Goal: Task Accomplishment & Management: Complete application form

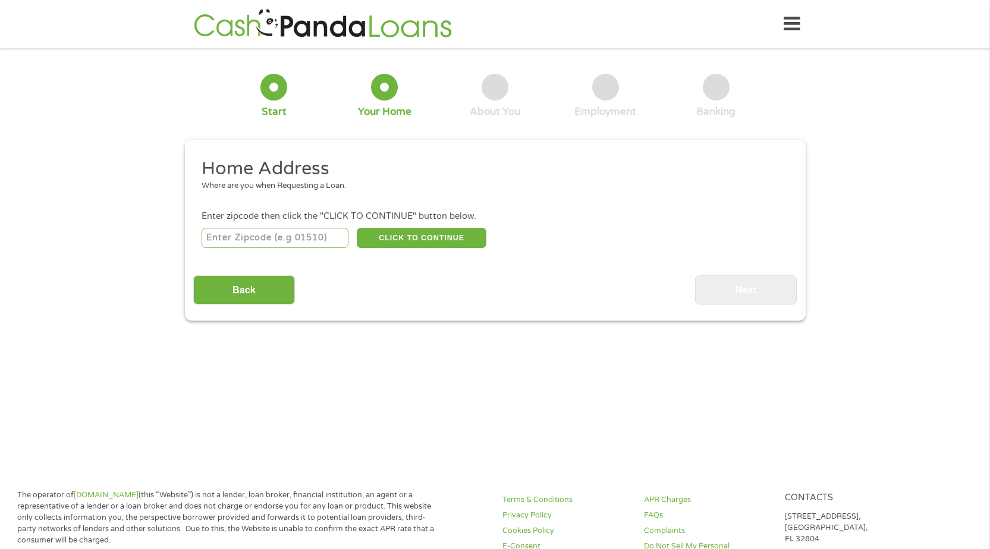
click at [274, 239] on input "number" at bounding box center [275, 238] width 147 height 20
type input "72956"
click at [363, 243] on button "CLICK TO CONTINUE" at bounding box center [422, 238] width 130 height 20
type input "72956"
type input "[PERSON_NAME]"
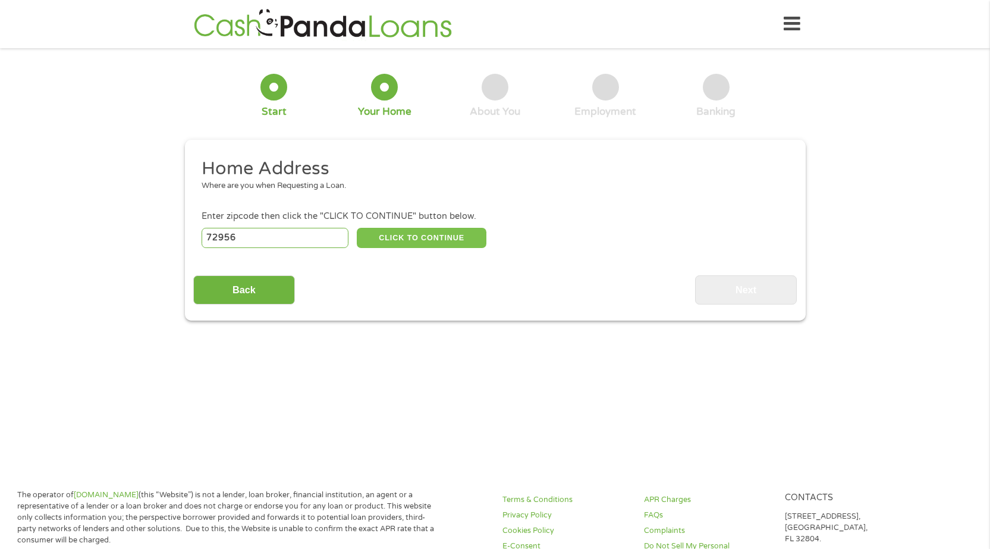
select select "[US_STATE]"
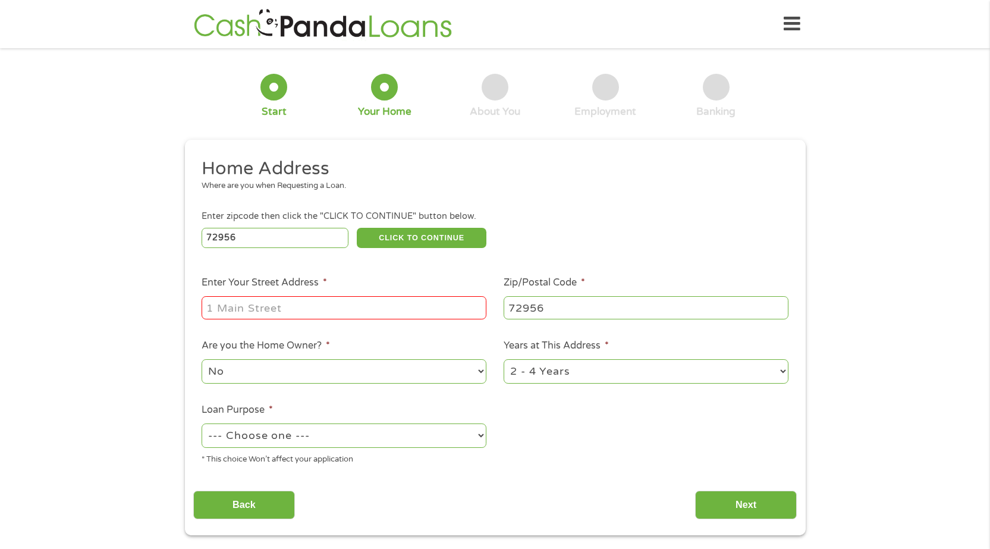
click at [337, 304] on input "Enter Your Street Address *" at bounding box center [344, 307] width 285 height 23
type input "[STREET_ADDRESS]"
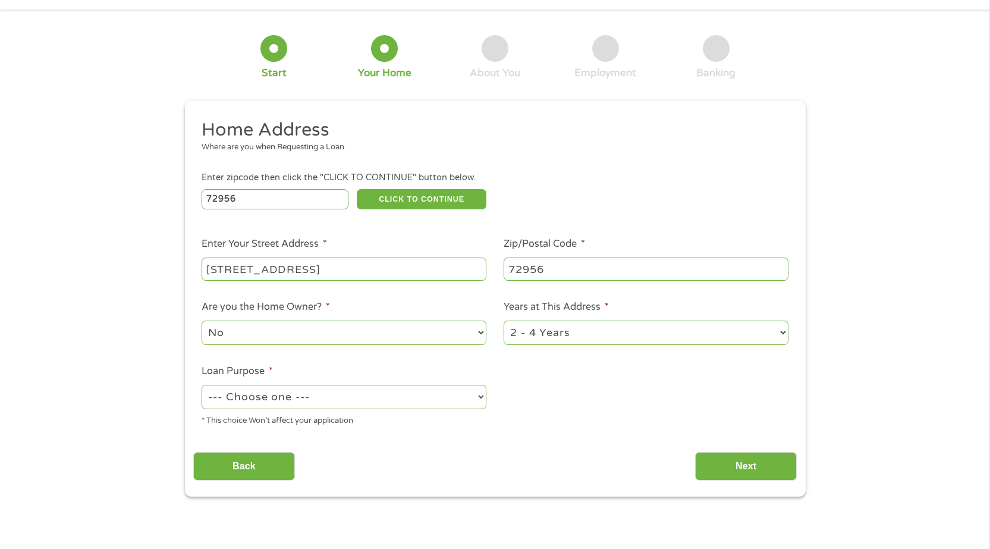
scroll to position [59, 0]
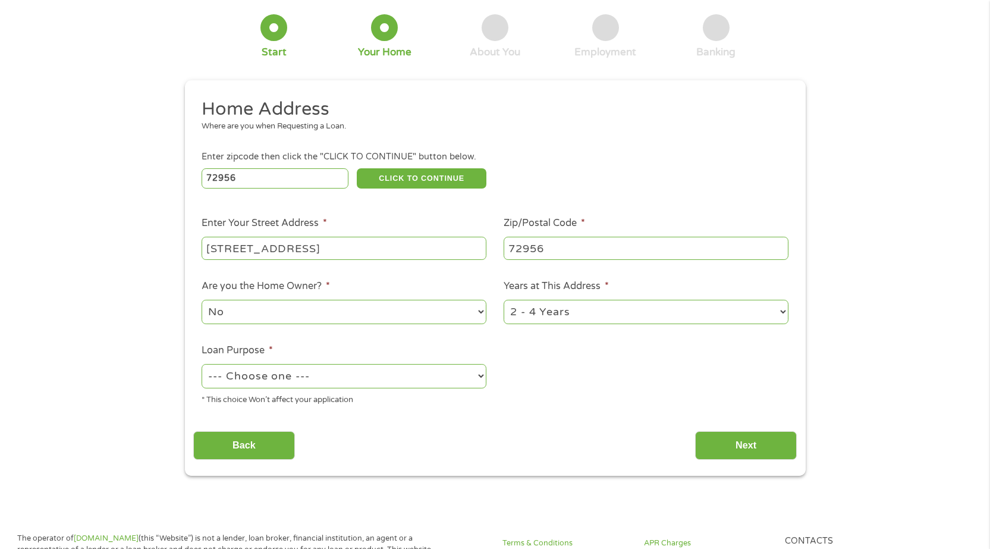
click at [438, 318] on select "No Yes" at bounding box center [344, 312] width 285 height 24
select select "yes"
click at [202, 300] on select "No Yes" at bounding box center [344, 312] width 285 height 24
click at [339, 380] on select "--- Choose one --- Pay Bills Debt Consolidation Home Improvement Major Purchase…" at bounding box center [344, 376] width 285 height 24
select select "paybills"
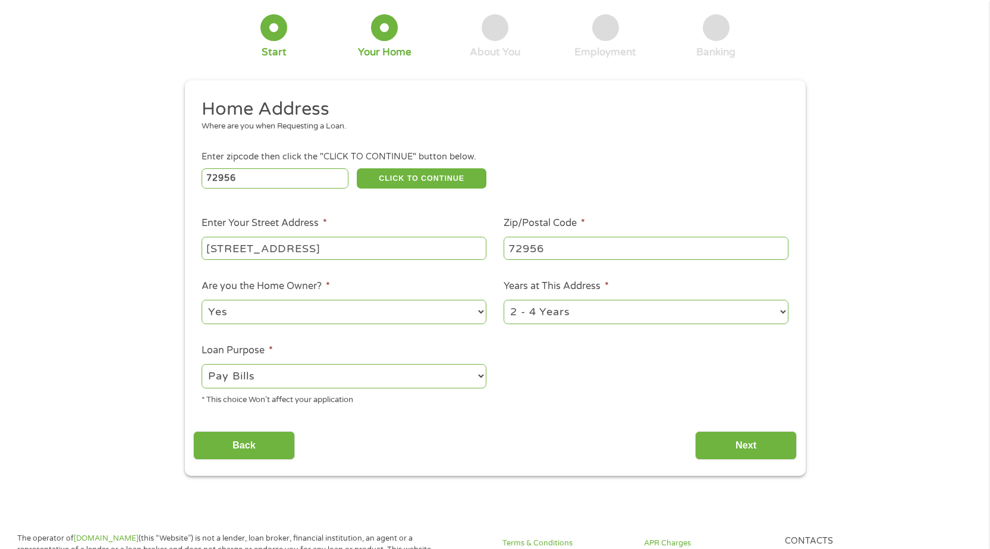
click at [202, 364] on select "--- Choose one --- Pay Bills Debt Consolidation Home Improvement Major Purchase…" at bounding box center [344, 376] width 285 height 24
click at [737, 447] on input "Next" at bounding box center [746, 445] width 102 height 29
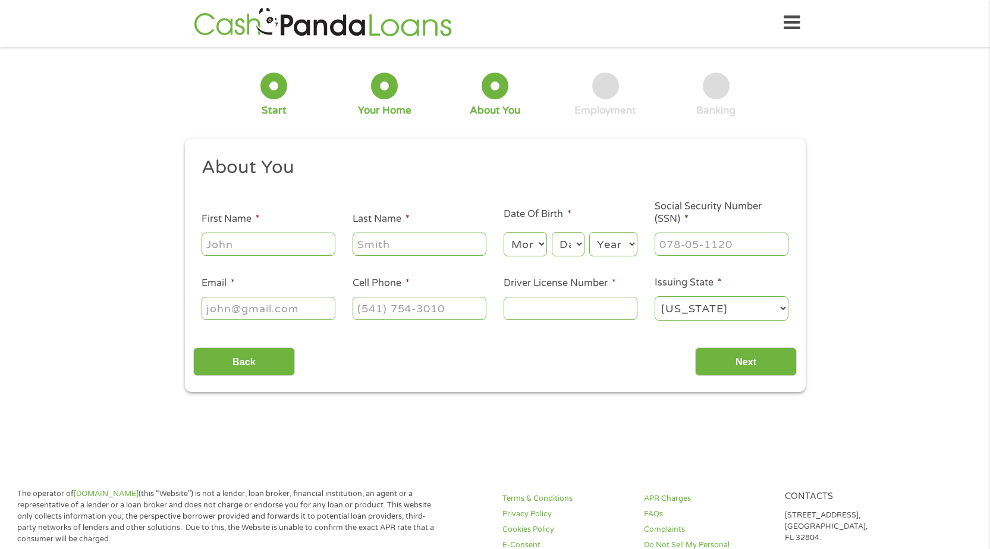
scroll to position [0, 0]
click at [277, 241] on input "First Name *" at bounding box center [269, 245] width 134 height 23
type input "Shani"
type input "[PERSON_NAME]"
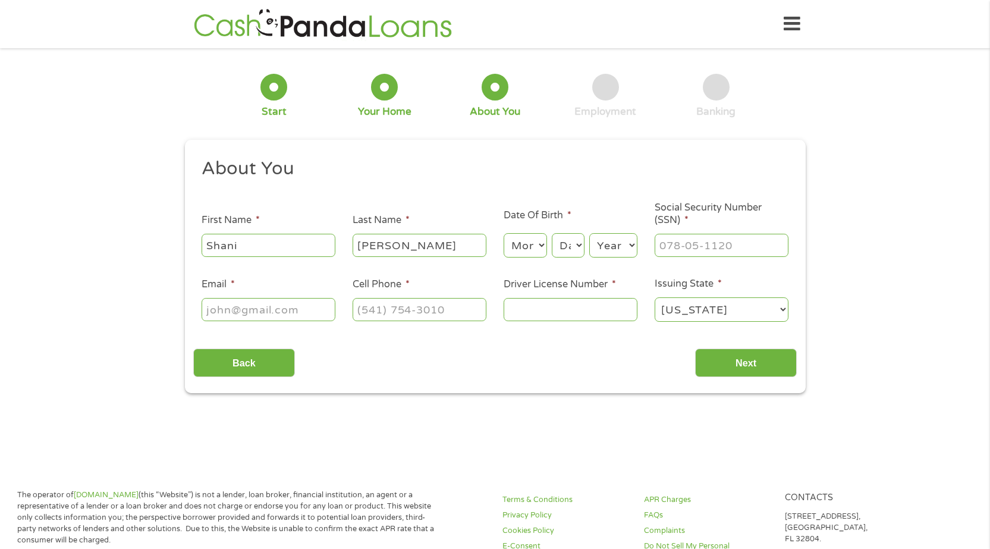
type input "[EMAIL_ADDRESS][DOMAIN_NAME]"
click at [413, 318] on input "(___) ___-____" at bounding box center [420, 309] width 134 height 23
type input "[PHONE_NUMBER]"
click at [526, 318] on input "Driver License Number *" at bounding box center [571, 309] width 134 height 23
type input "929635374"
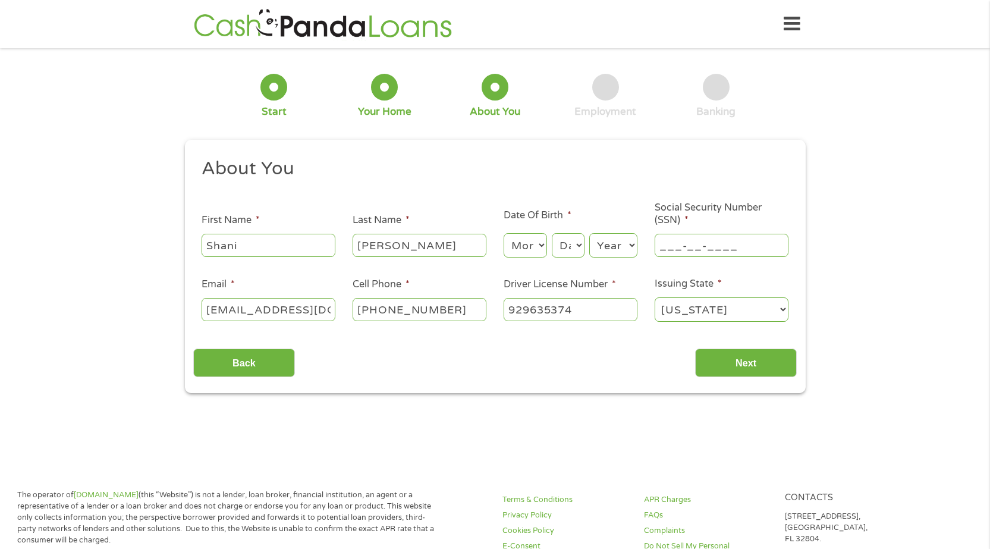
click at [740, 246] on input "___-__-____" at bounding box center [722, 245] width 134 height 23
type input "429-79-2459"
click at [773, 373] on input "Next" at bounding box center [746, 363] width 102 height 29
click at [526, 238] on select "Month 1 2 3 4 5 6 7 8 9 10 11 12" at bounding box center [525, 245] width 43 height 24
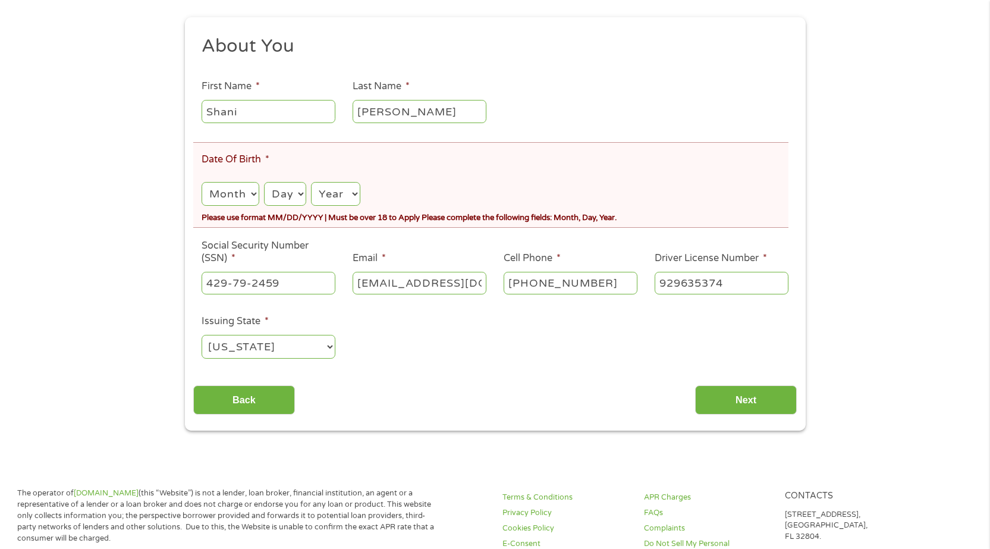
scroll to position [178, 0]
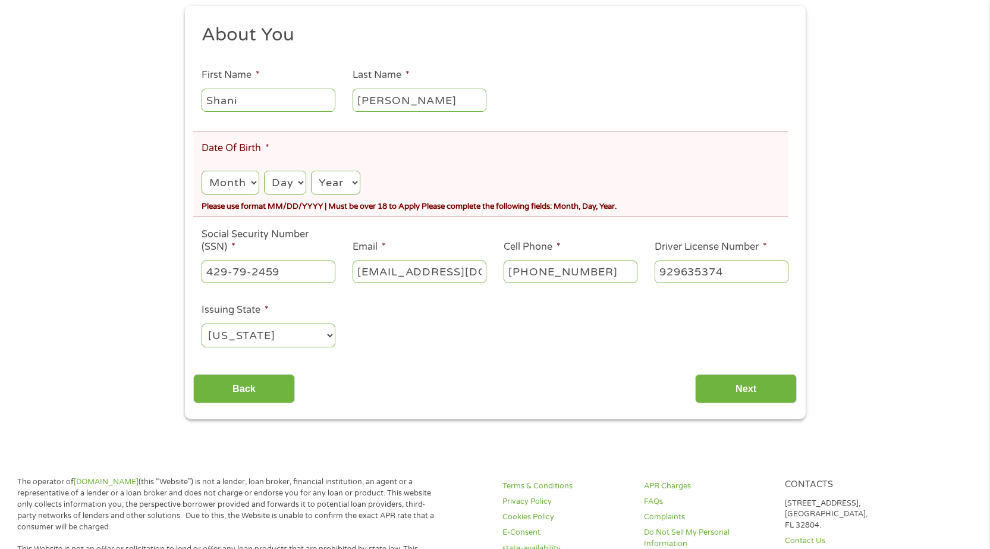
click at [244, 180] on select "Month 1 2 3 4 5 6 7 8 9 10 11 12" at bounding box center [230, 183] width 57 height 24
select select "9"
click at [202, 171] on select "Month 1 2 3 4 5 6 7 8 9 10 11 12" at bounding box center [230, 183] width 57 height 24
click at [290, 178] on select "Day 1 2 3 4 5 6 7 8 9 10 11 12 13 14 15 16 17 18 19 20 21 22 23 24 25 26 27 28 …" at bounding box center [285, 183] width 42 height 24
select select "20"
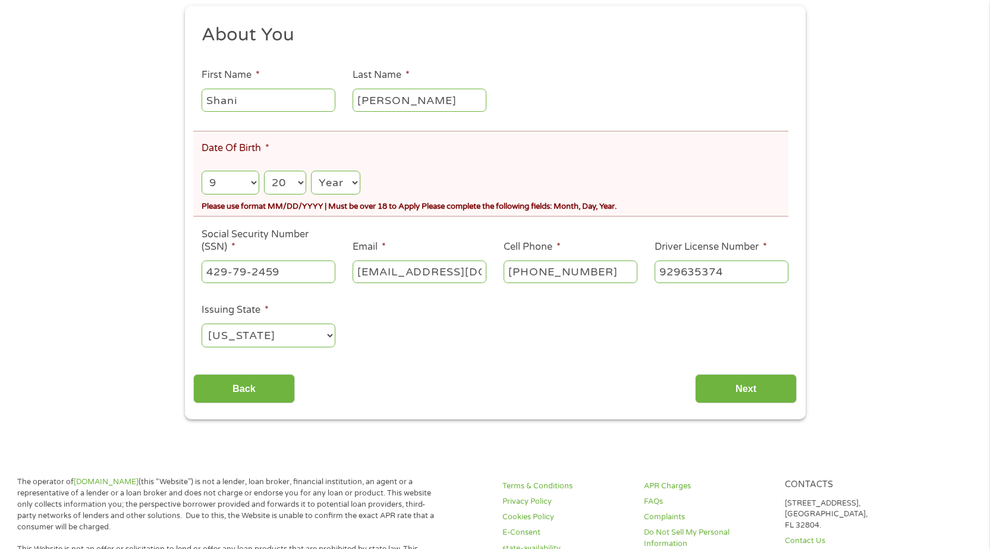
click at [264, 171] on select "Day 1 2 3 4 5 6 7 8 9 10 11 12 13 14 15 16 17 18 19 20 21 22 23 24 25 26 27 28 …" at bounding box center [285, 183] width 42 height 24
click at [348, 178] on select "Year [DATE] 2006 2005 2004 2003 2002 2001 2000 1999 1998 1997 1996 1995 1994 19…" at bounding box center [335, 183] width 49 height 24
select select "1990"
click at [311, 171] on select "Year [DATE] 2006 2005 2004 2003 2002 2001 2000 1999 1998 1997 1996 1995 1994 19…" at bounding box center [335, 183] width 49 height 24
click at [723, 383] on input "Next" at bounding box center [746, 388] width 102 height 29
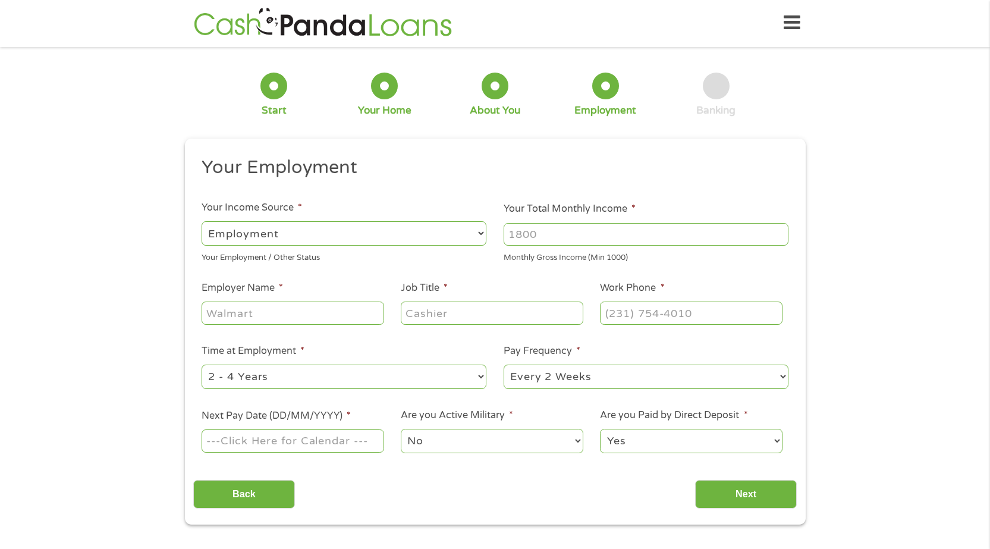
scroll to position [0, 0]
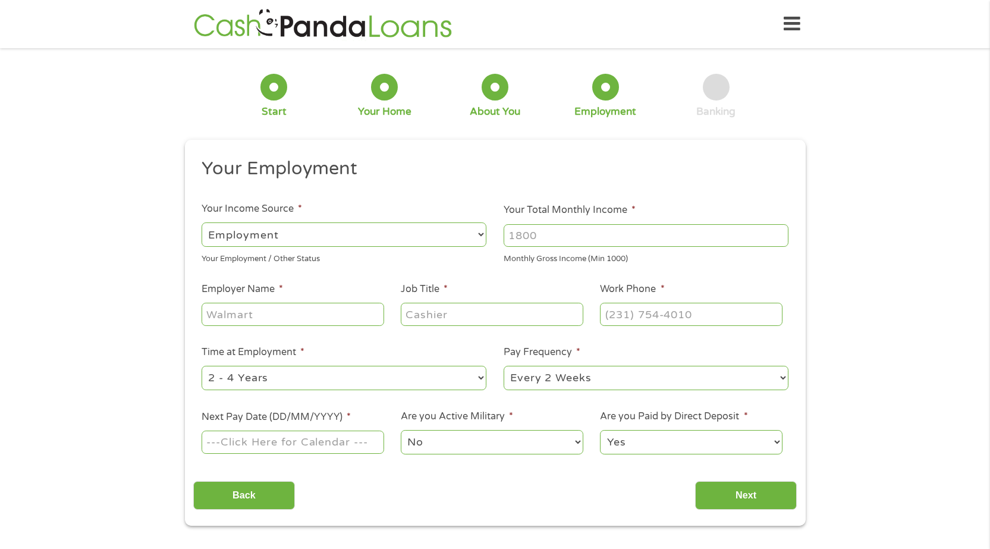
click at [555, 237] on input "Your Total Monthly Income *" at bounding box center [646, 235] width 285 height 23
type input "3600"
click at [225, 321] on input "Employer Name *" at bounding box center [293, 314] width 182 height 23
type input "stepping stone school"
type input "accounts payables"
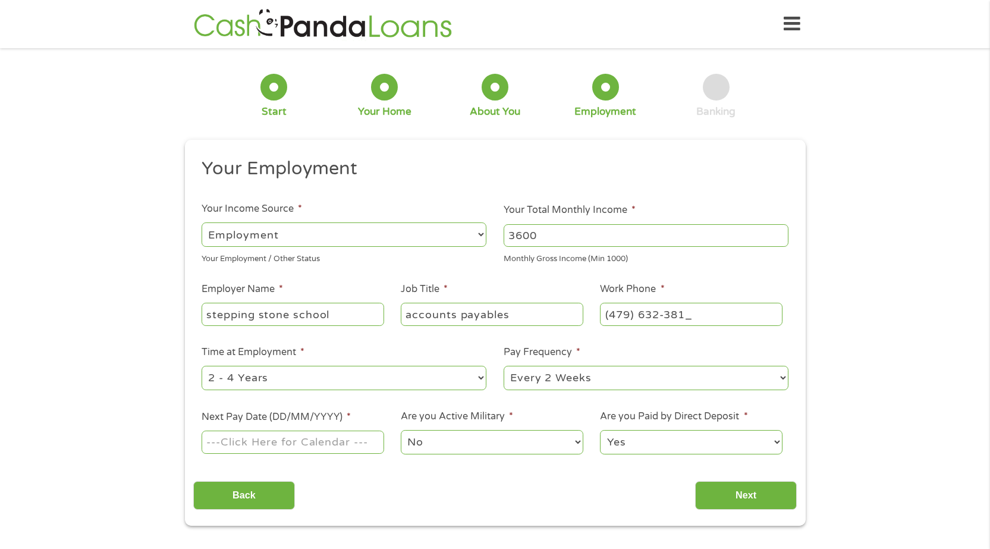
type input "[PHONE_NUMBER]"
click at [432, 375] on select "--- Choose one --- 1 Year or less 1 - 2 Years 2 - 4 Years Over 4 Years" at bounding box center [344, 378] width 285 height 24
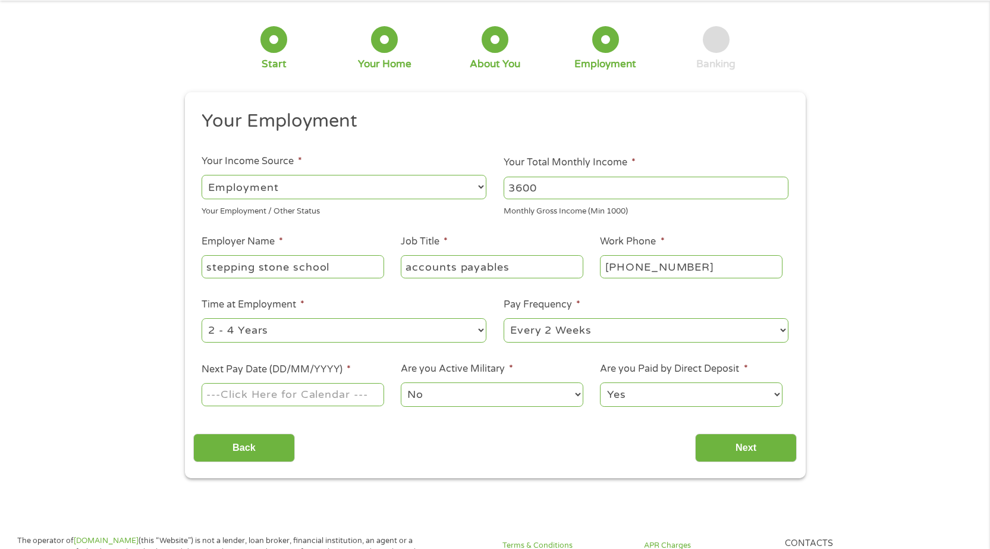
scroll to position [119, 0]
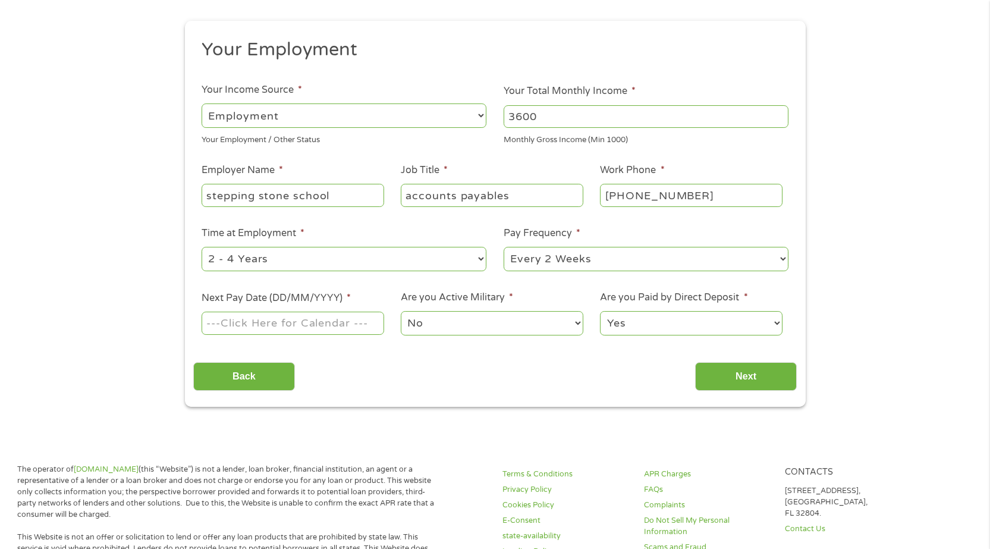
click at [284, 260] on select "--- Choose one --- 1 Year or less 1 - 2 Years 2 - 4 Years Over 4 Years" at bounding box center [344, 259] width 285 height 24
select select "60months"
click at [202, 247] on select "--- Choose one --- 1 Year or less 1 - 2 Years 2 - 4 Years Over 4 Years" at bounding box center [344, 259] width 285 height 24
click at [299, 326] on input "Next Pay Date (DD/MM/YYYY) *" at bounding box center [293, 323] width 182 height 23
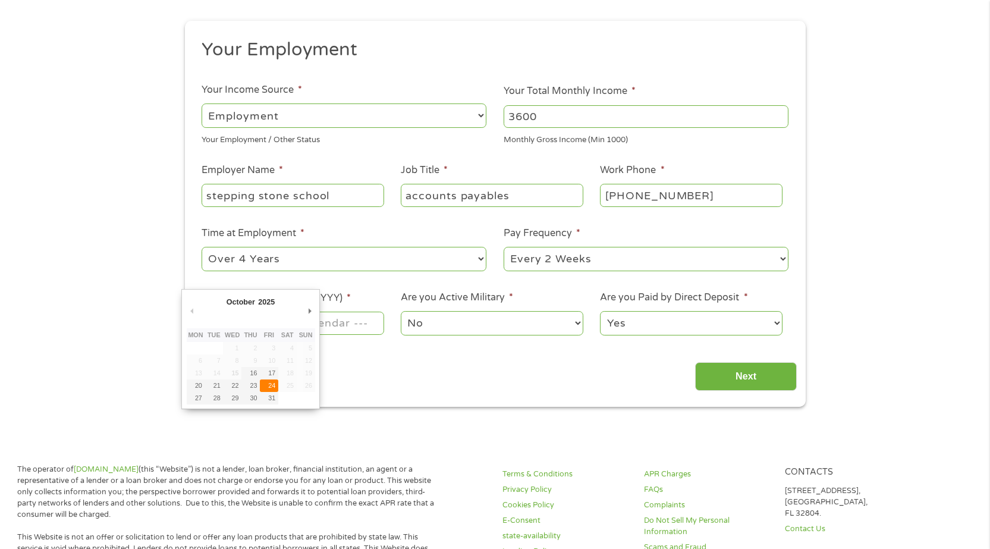
type input "[DATE]"
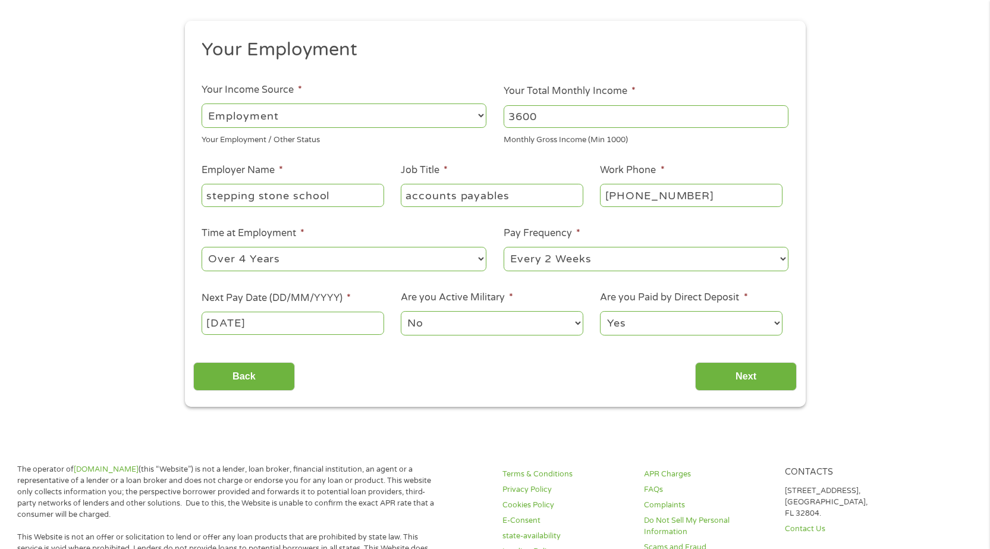
click at [504, 327] on select "No Yes" at bounding box center [492, 323] width 182 height 24
click at [401, 311] on select "No Yes" at bounding box center [492, 323] width 182 height 24
click at [724, 372] on input "Next" at bounding box center [746, 376] width 102 height 29
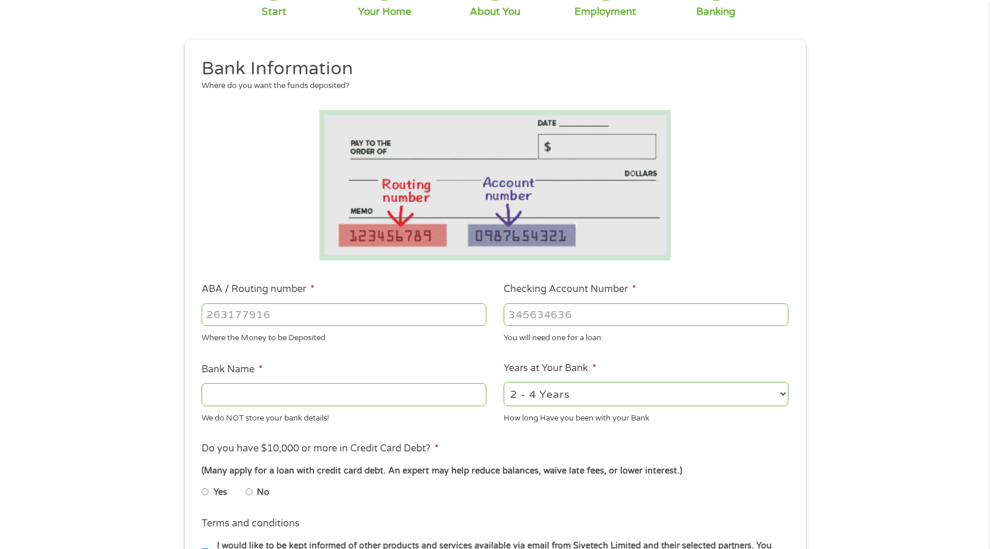
scroll to position [297, 0]
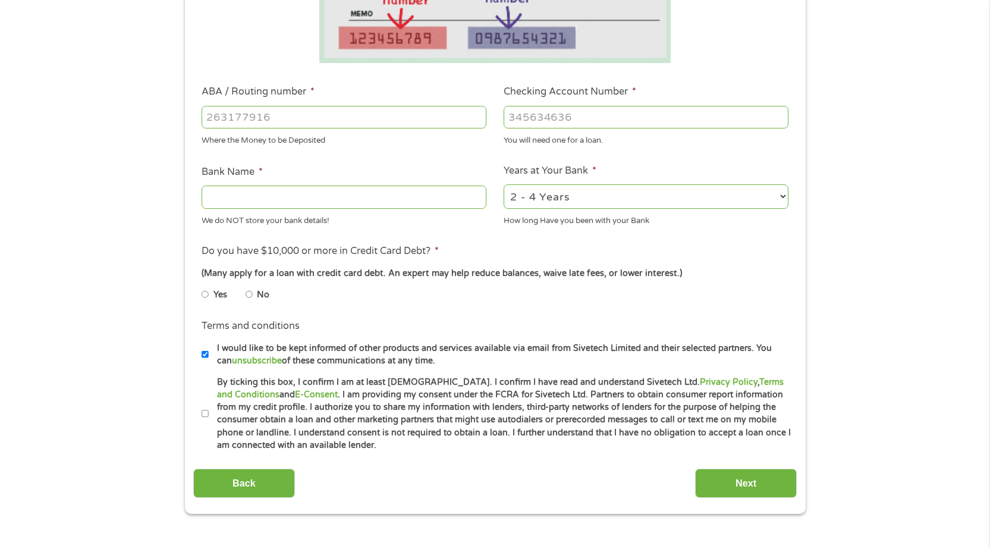
click at [205, 413] on input "By ticking this box, I confirm I am at least [DEMOGRAPHIC_DATA]. I confirm I ha…" at bounding box center [205, 413] width 7 height 19
checkbox input "true"
click at [206, 356] on input "I would like to be kept informed of other products and services available via e…" at bounding box center [205, 354] width 7 height 19
checkbox input "false"
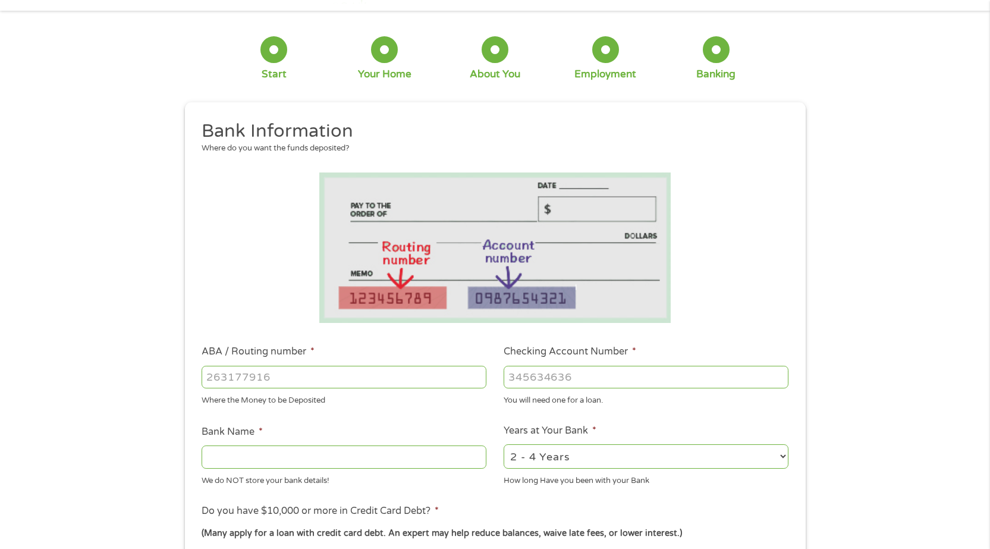
scroll to position [0, 0]
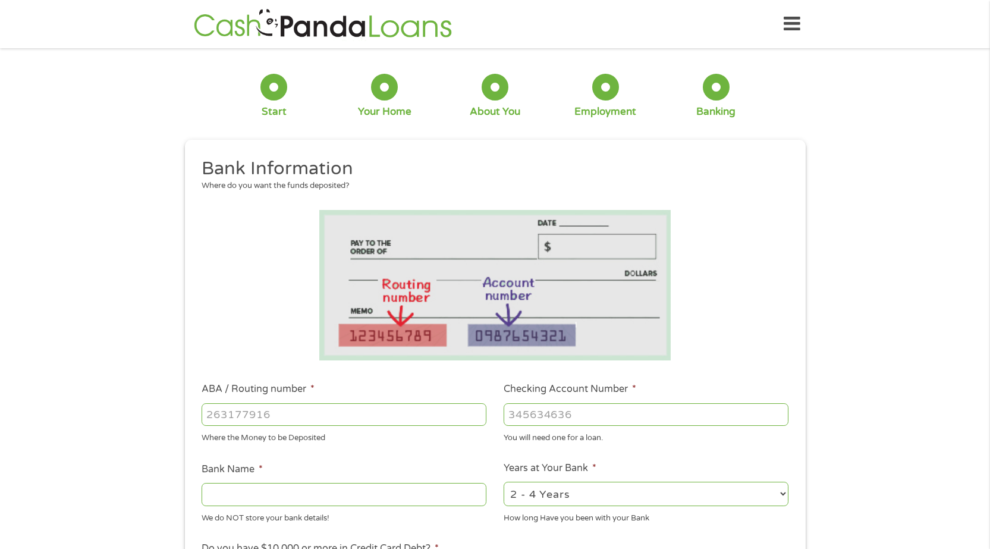
click at [305, 420] on input "ABA / Routing number *" at bounding box center [344, 414] width 285 height 23
type input "082900872"
type input "ARVEST BANKFAYETTEVILLE"
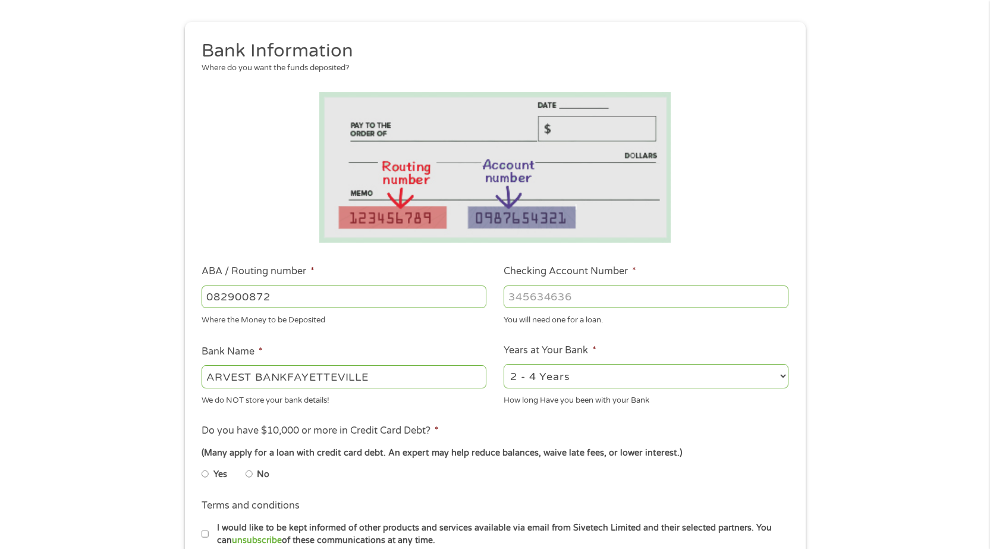
scroll to position [119, 0]
type input "082900872"
click at [626, 294] on input "Checking Account Number *" at bounding box center [646, 295] width 285 height 23
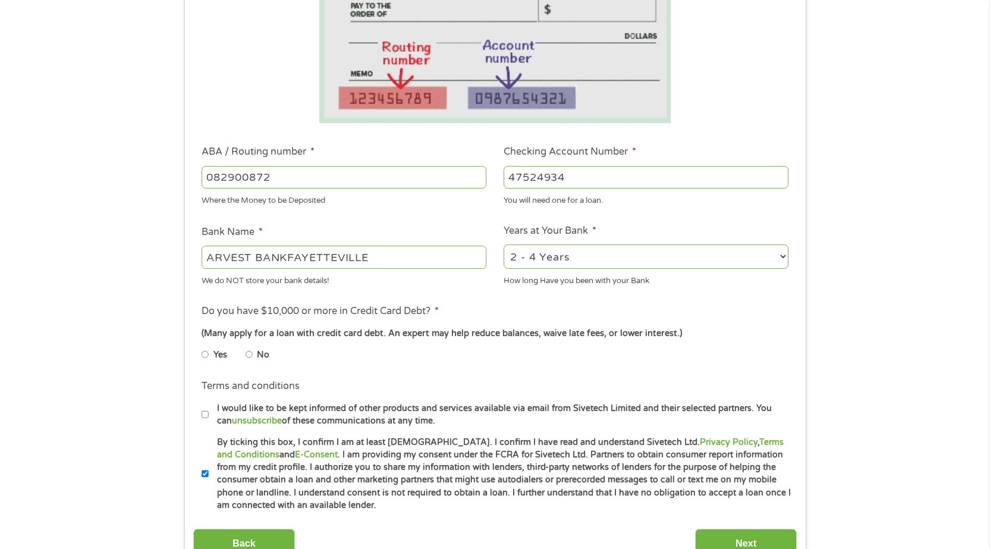
scroll to position [238, 0]
type input "47524934"
click at [613, 256] on select "2 - 4 Years 6 - 12 Months 1 - 2 Years Over 4 Years" at bounding box center [646, 256] width 285 height 24
select select "24months"
click at [504, 244] on select "2 - 4 Years 6 - 12 Months 1 - 2 Years Over 4 Years" at bounding box center [646, 256] width 285 height 24
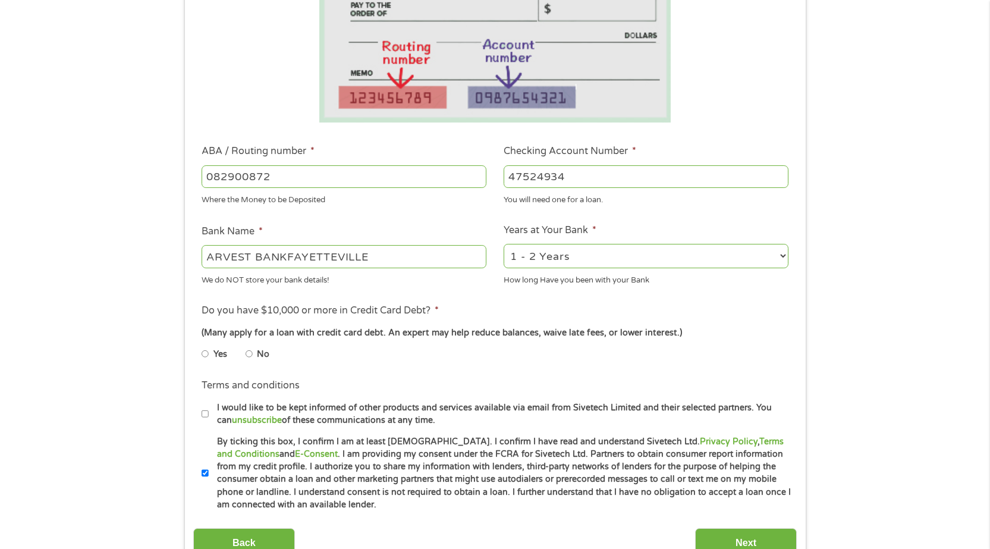
click at [252, 353] on input "No" at bounding box center [249, 353] width 7 height 19
radio input "true"
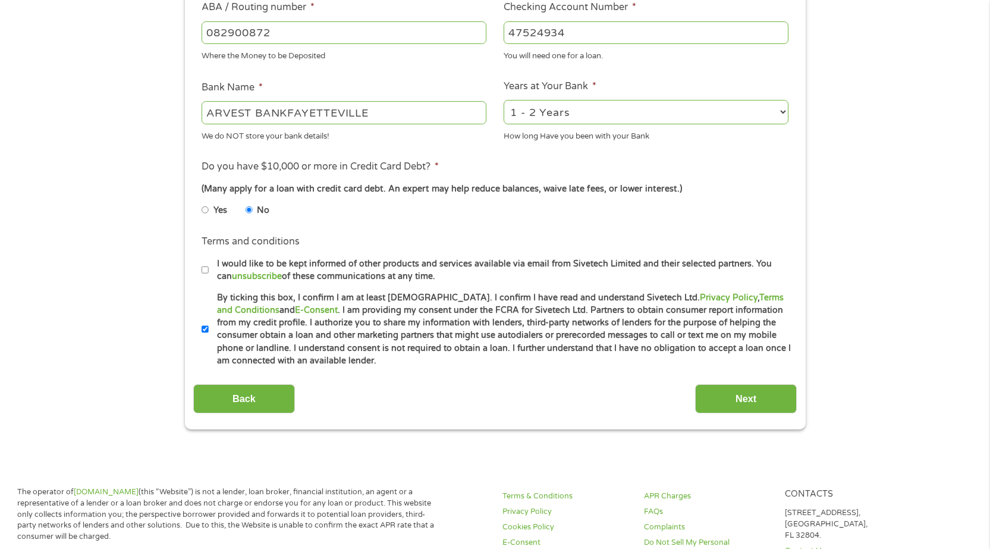
scroll to position [416, 0]
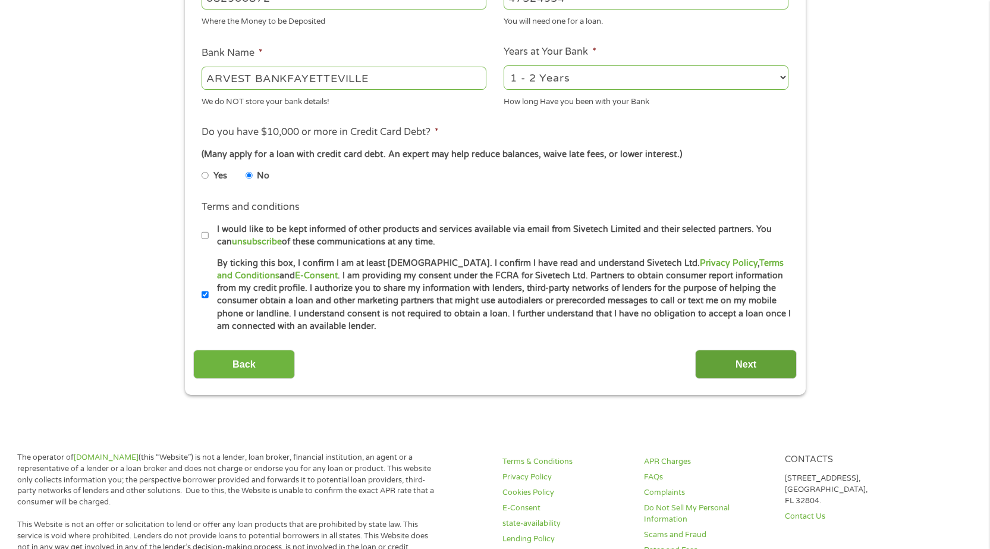
click at [732, 363] on input "Next" at bounding box center [746, 364] width 102 height 29
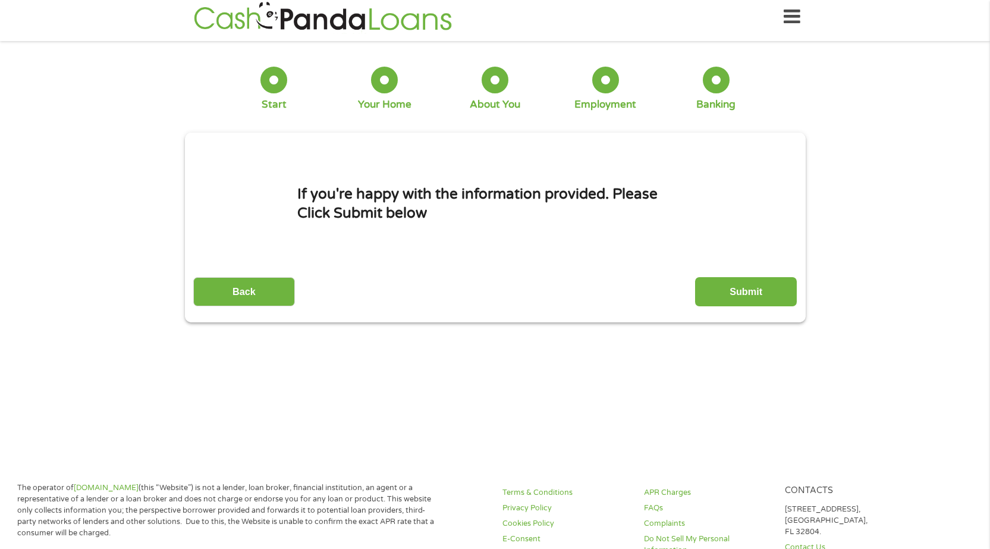
scroll to position [0, 0]
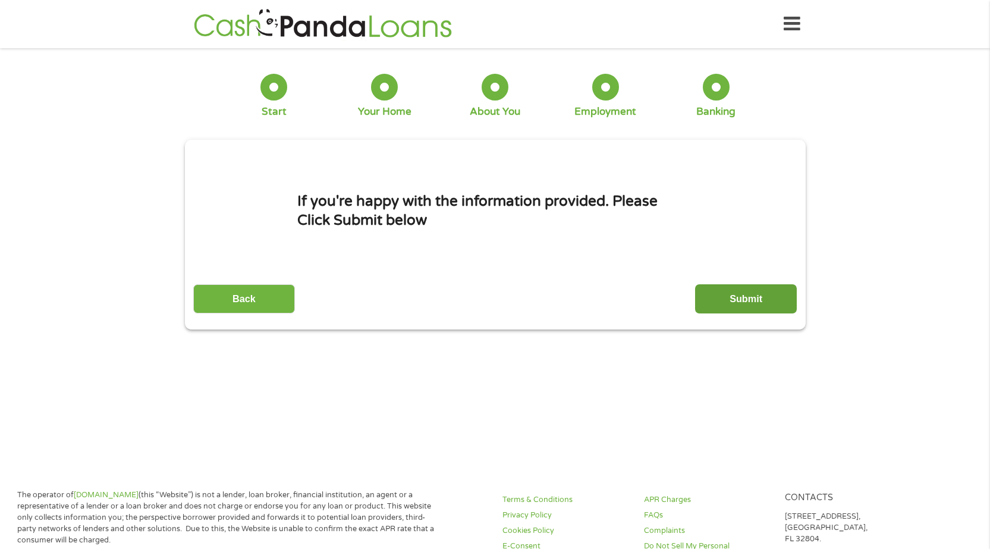
click at [739, 305] on input "Submit" at bounding box center [746, 298] width 102 height 29
